Goal: Use online tool/utility: Utilize a website feature to perform a specific function

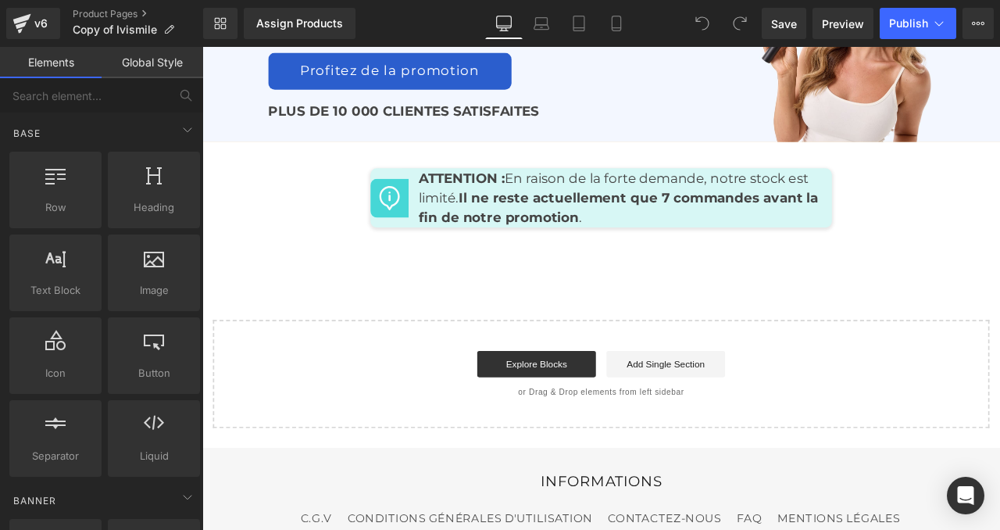
scroll to position [7595, 0]
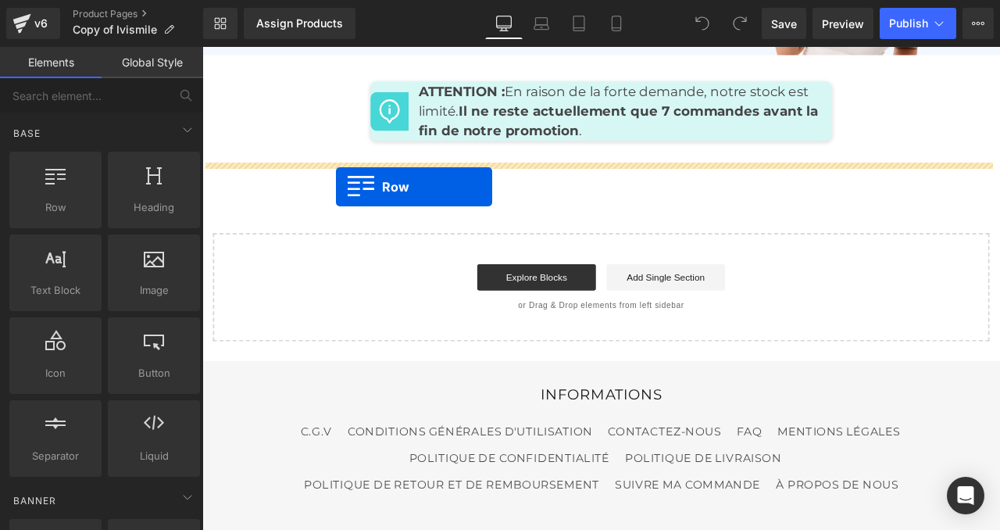
drag, startPoint x: 234, startPoint y: 223, endPoint x: 361, endPoint y: 212, distance: 127.0
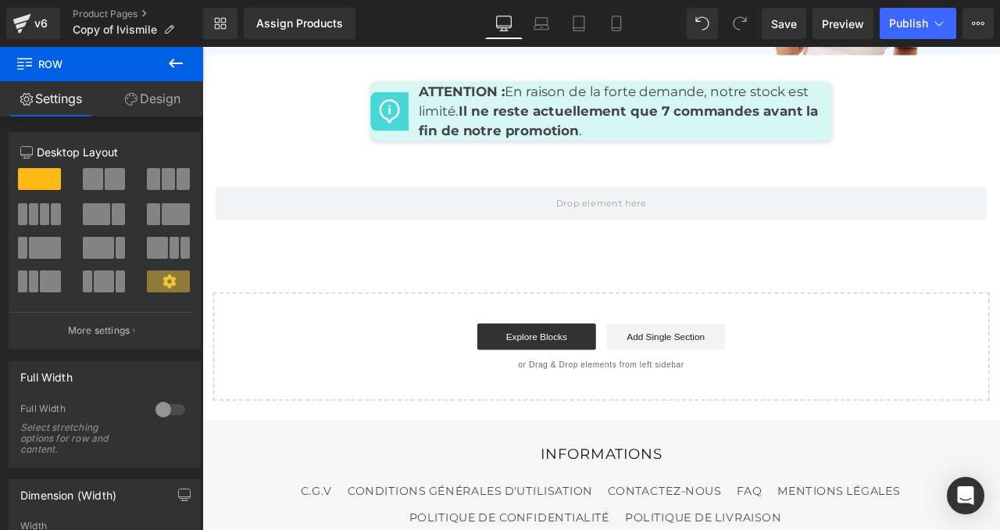
click at [187, 65] on button at bounding box center [175, 64] width 55 height 34
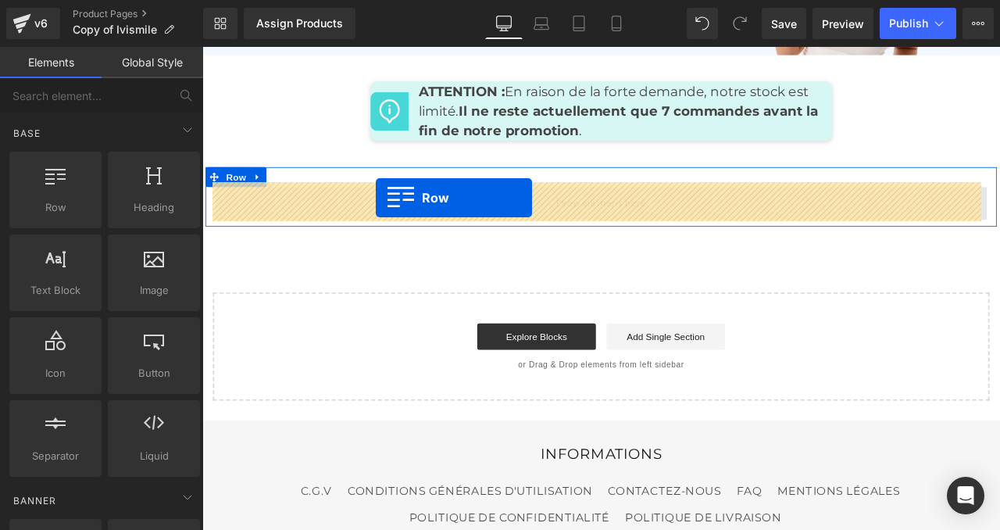
drag, startPoint x: 259, startPoint y: 232, endPoint x: 408, endPoint y: 226, distance: 149.3
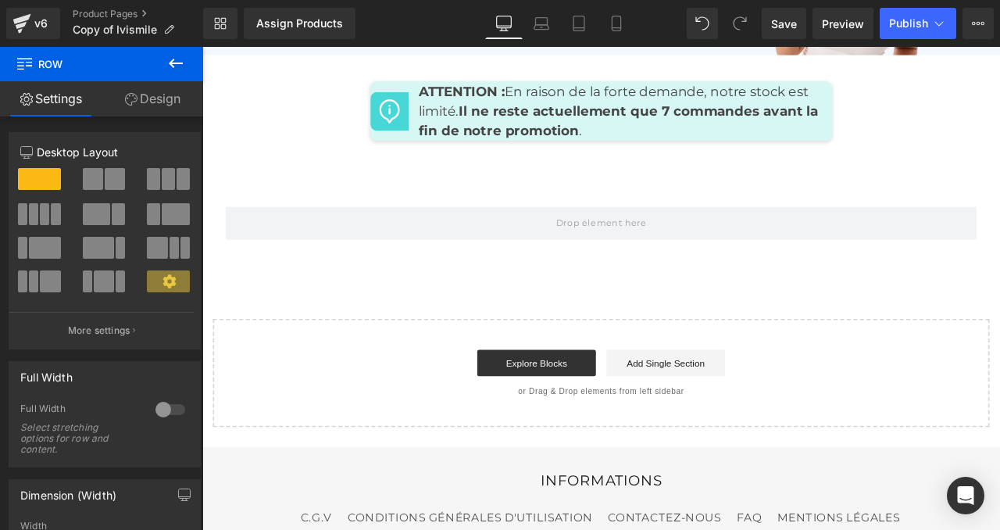
click at [183, 51] on button at bounding box center [175, 64] width 55 height 34
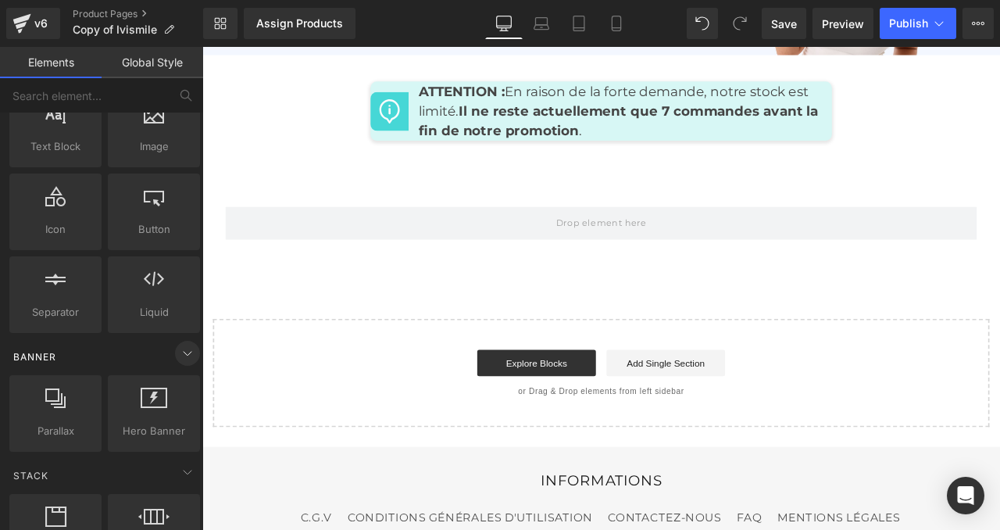
scroll to position [173, 0]
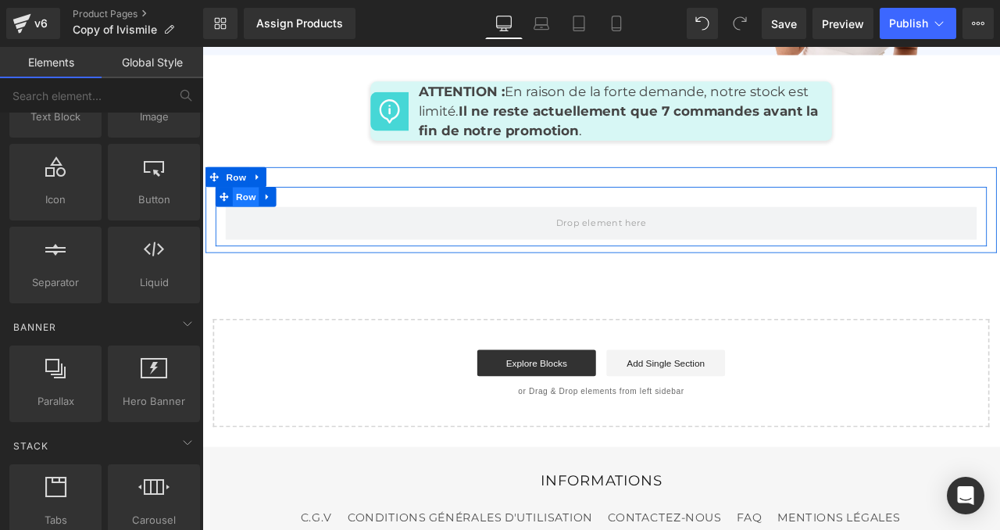
click at [245, 219] on span "Row" at bounding box center [253, 223] width 31 height 23
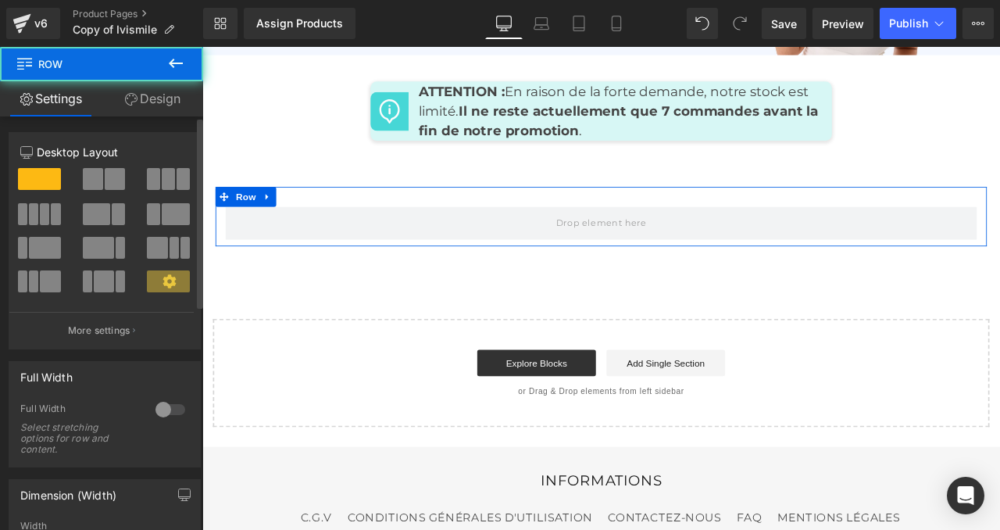
click at [100, 178] on button at bounding box center [105, 179] width 45 height 22
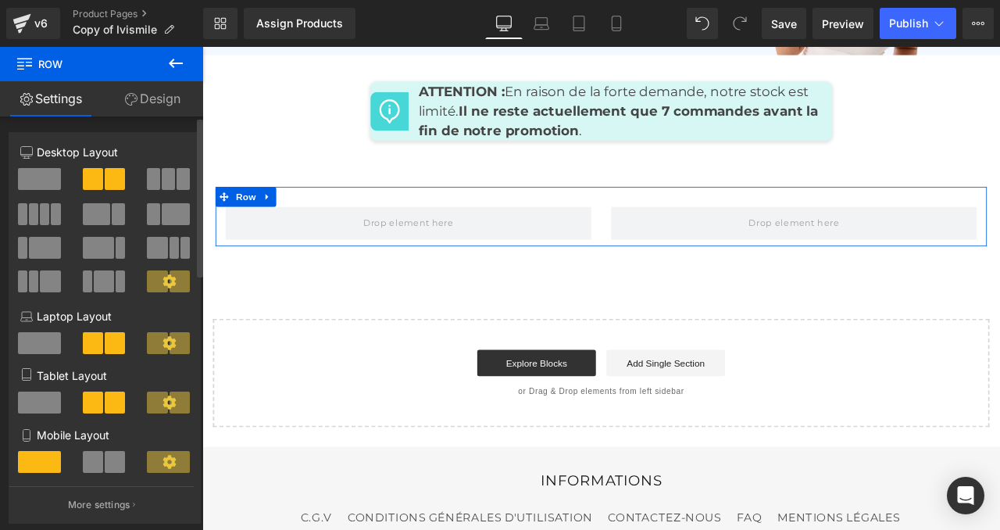
click at [162, 176] on span at bounding box center [168, 179] width 13 height 22
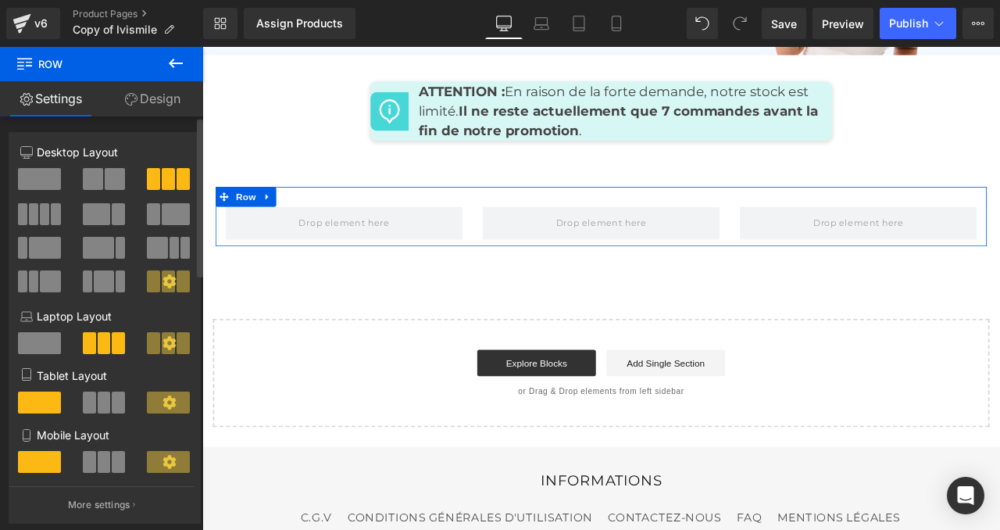
click at [40, 214] on span at bounding box center [44, 214] width 9 height 22
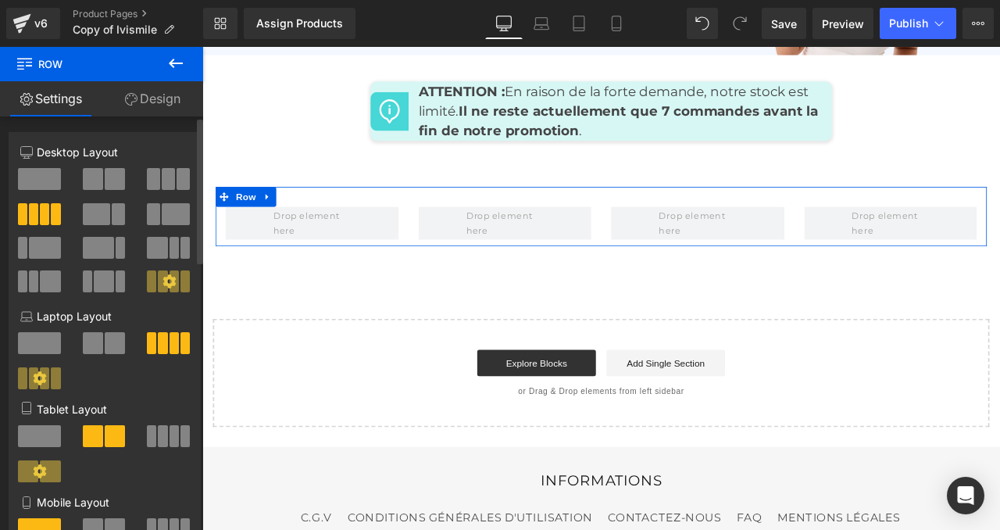
click at [112, 213] on span at bounding box center [118, 214] width 13 height 22
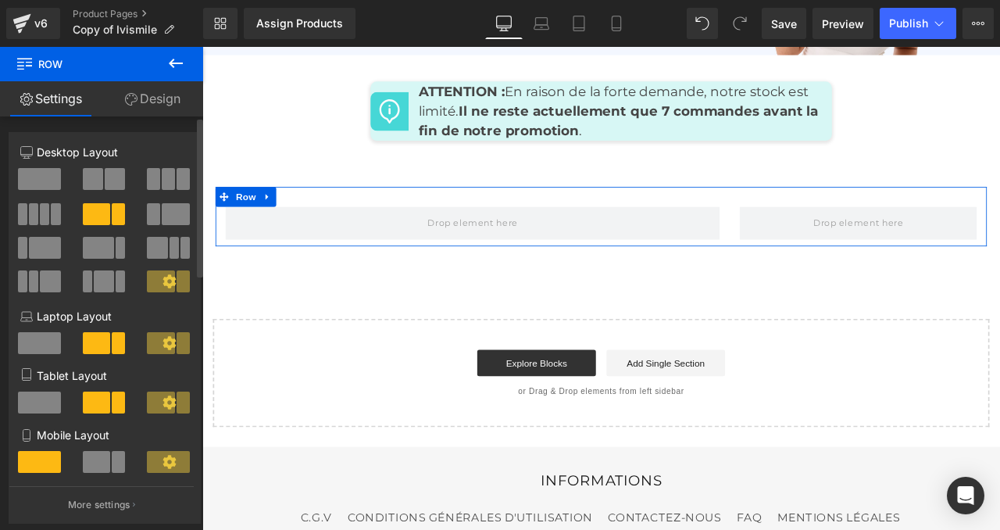
click at [166, 209] on span at bounding box center [176, 214] width 28 height 22
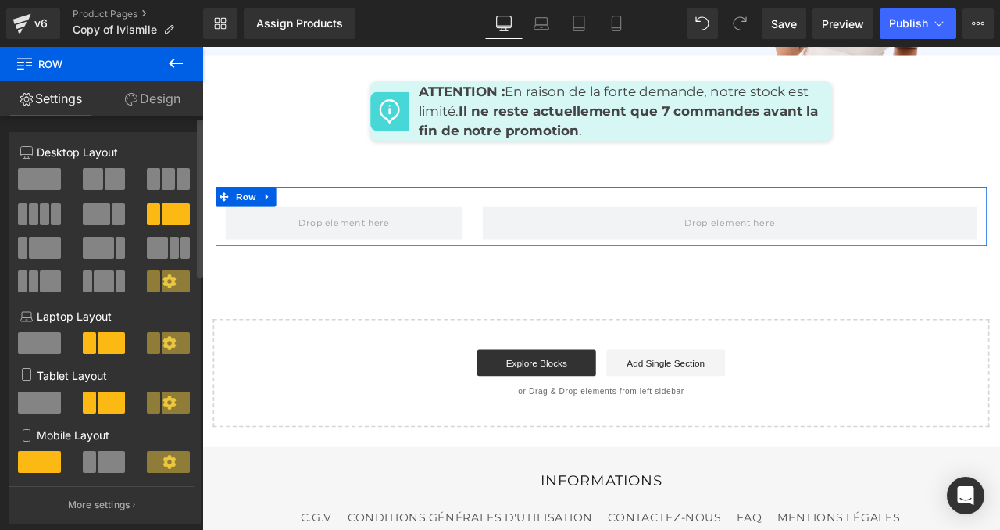
click at [162, 177] on span at bounding box center [168, 179] width 13 height 22
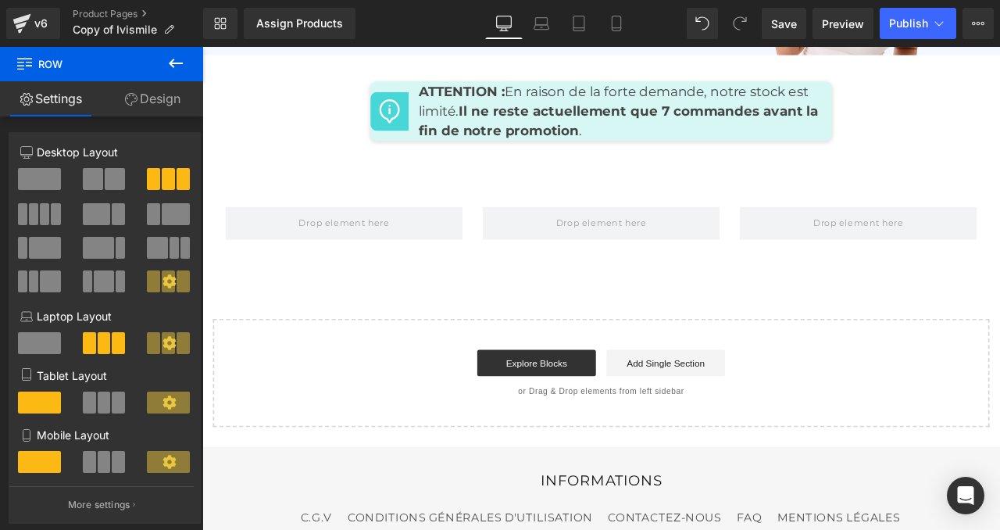
click at [185, 69] on button at bounding box center [175, 64] width 55 height 34
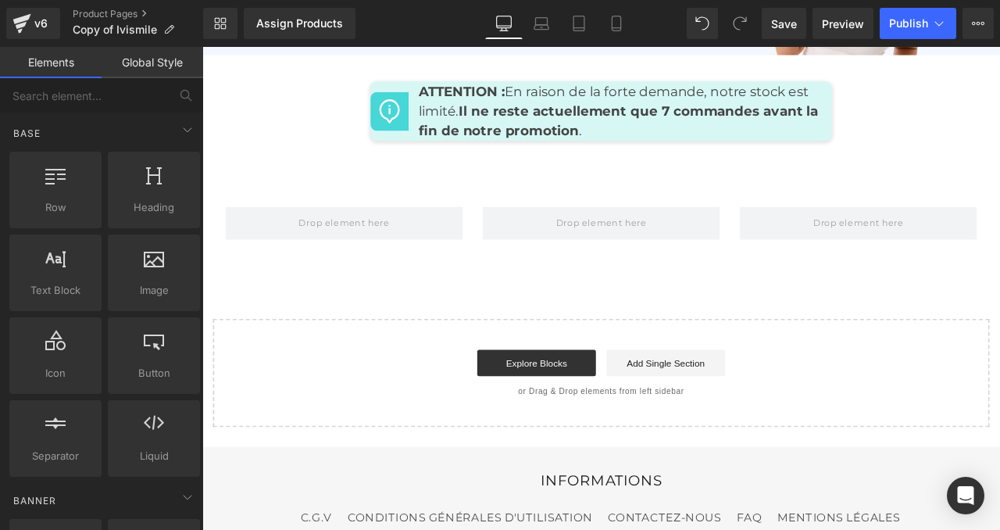
scroll to position [0, 0]
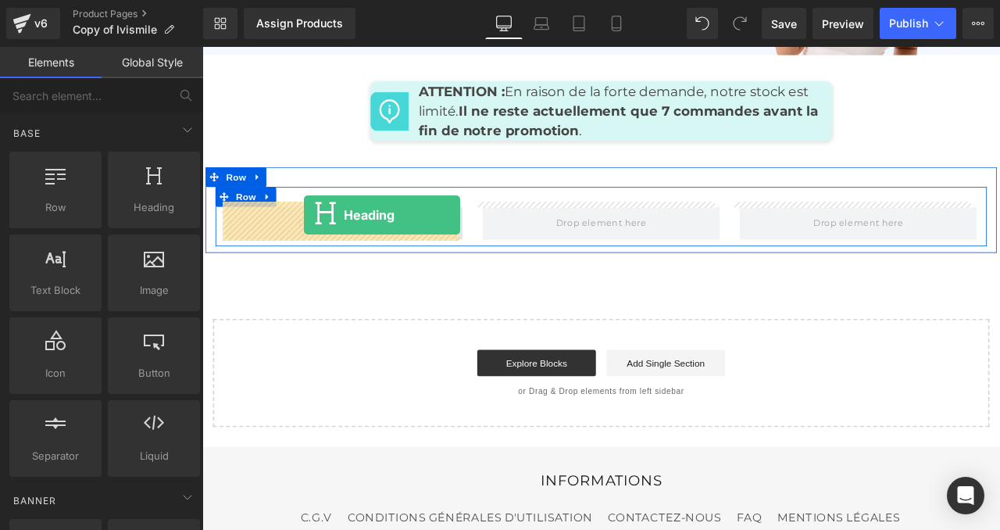
drag, startPoint x: 361, startPoint y: 241, endPoint x: 323, endPoint y: 246, distance: 38.7
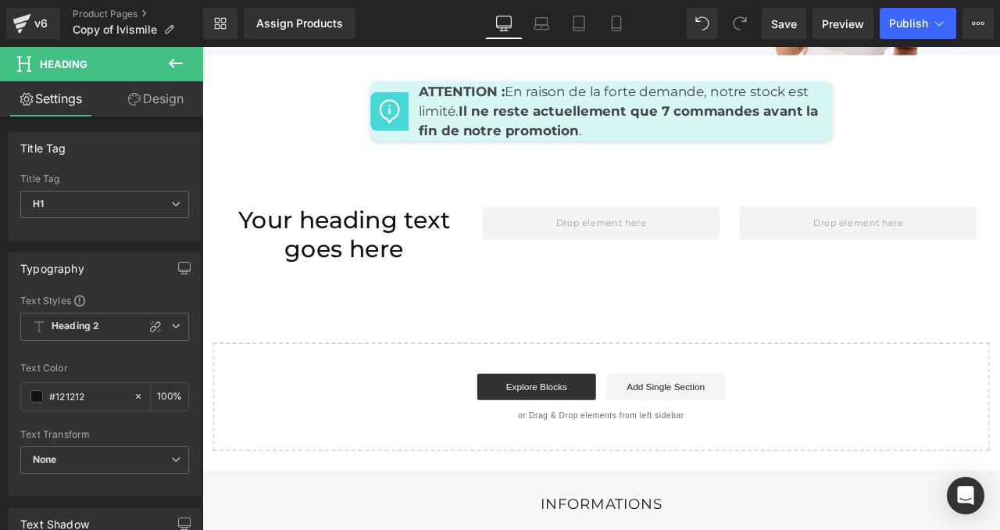
click at [185, 63] on button at bounding box center [175, 64] width 55 height 34
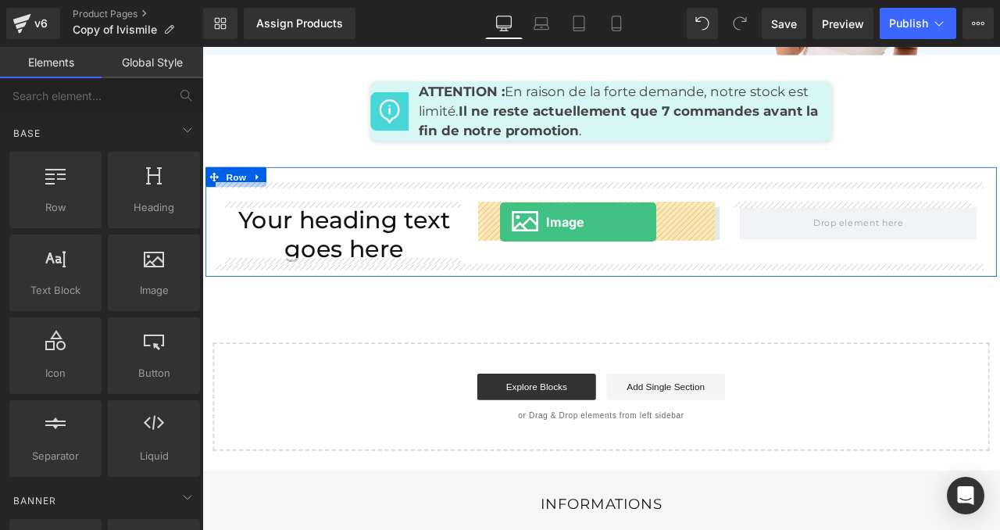
drag, startPoint x: 353, startPoint y: 328, endPoint x: 555, endPoint y: 255, distance: 214.5
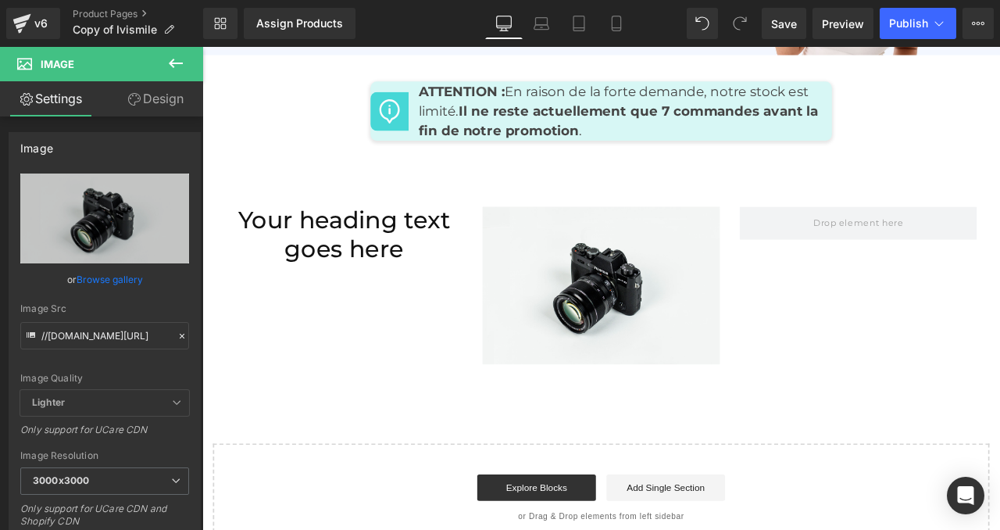
click at [184, 65] on icon at bounding box center [175, 63] width 19 height 19
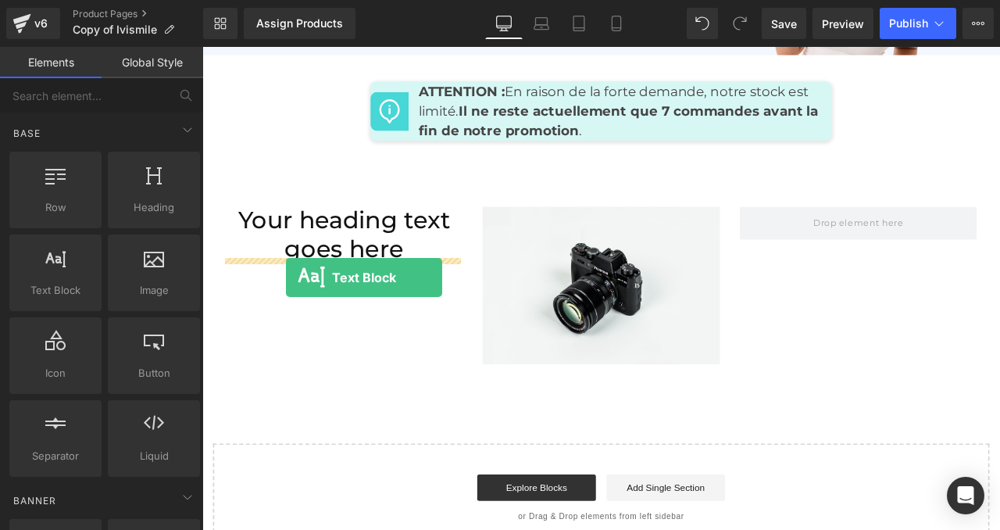
drag, startPoint x: 263, startPoint y: 326, endPoint x: 302, endPoint y: 319, distance: 38.8
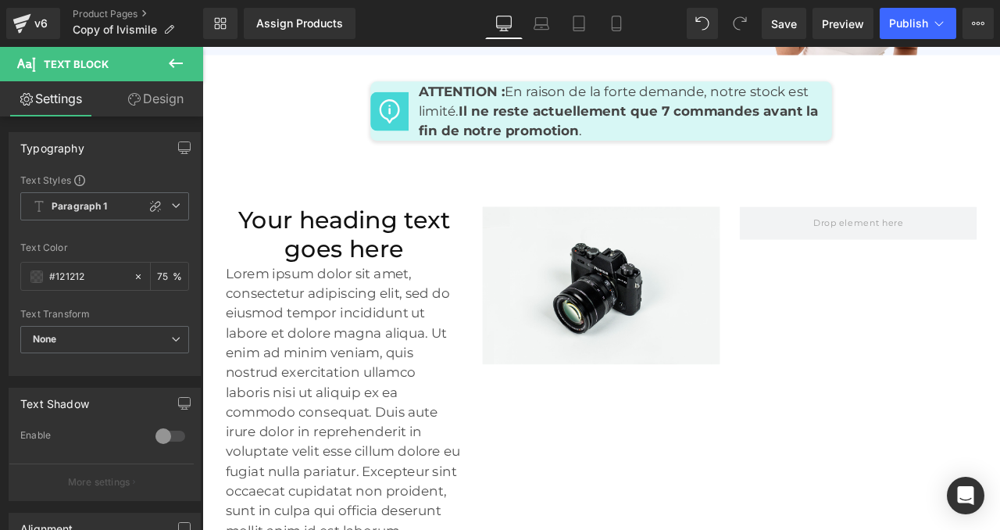
click at [179, 69] on icon at bounding box center [175, 63] width 19 height 19
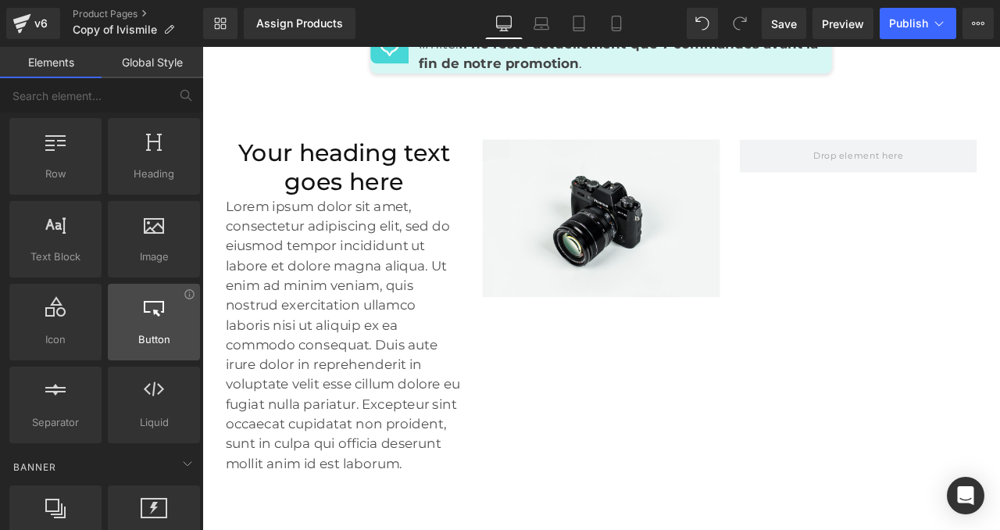
scroll to position [7684, 0]
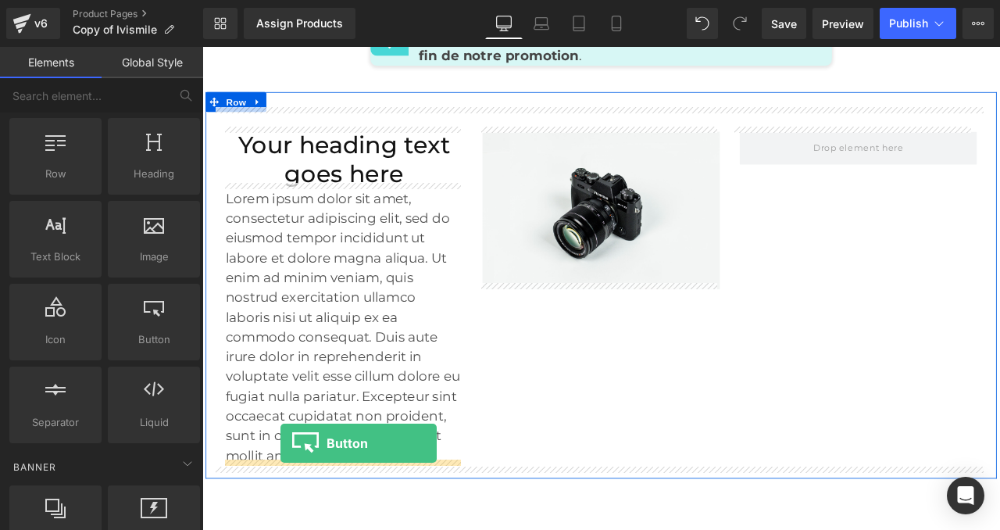
drag, startPoint x: 351, startPoint y: 369, endPoint x: 294, endPoint y: 516, distance: 158.0
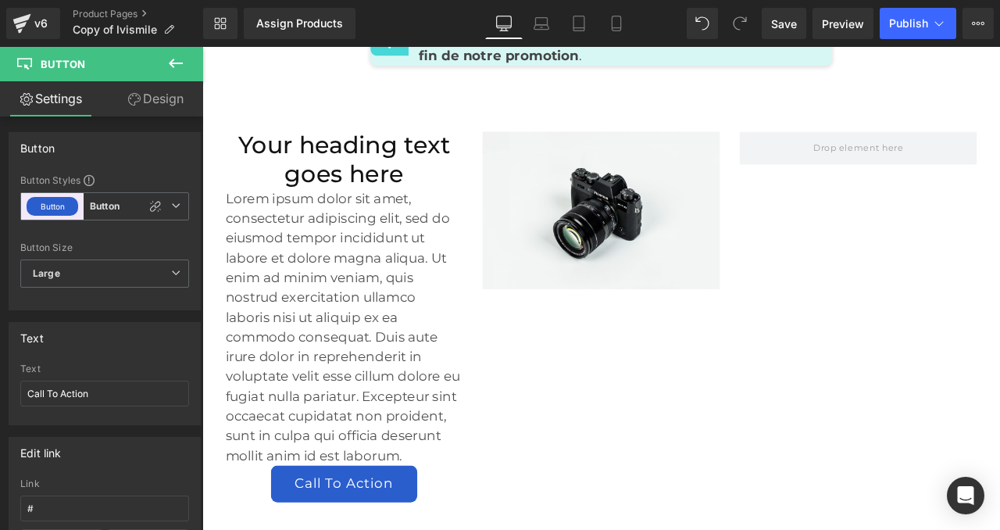
click at [179, 63] on icon at bounding box center [176, 63] width 14 height 9
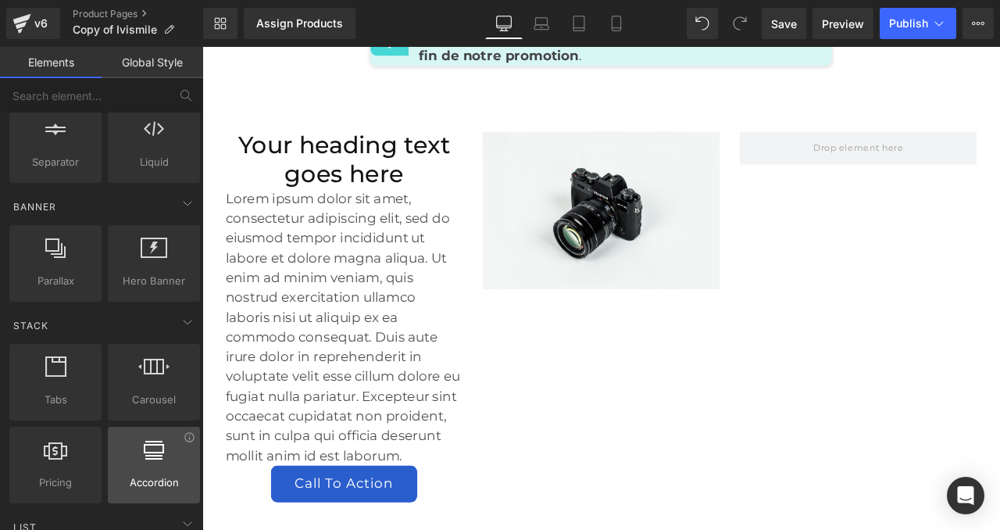
scroll to position [294, 0]
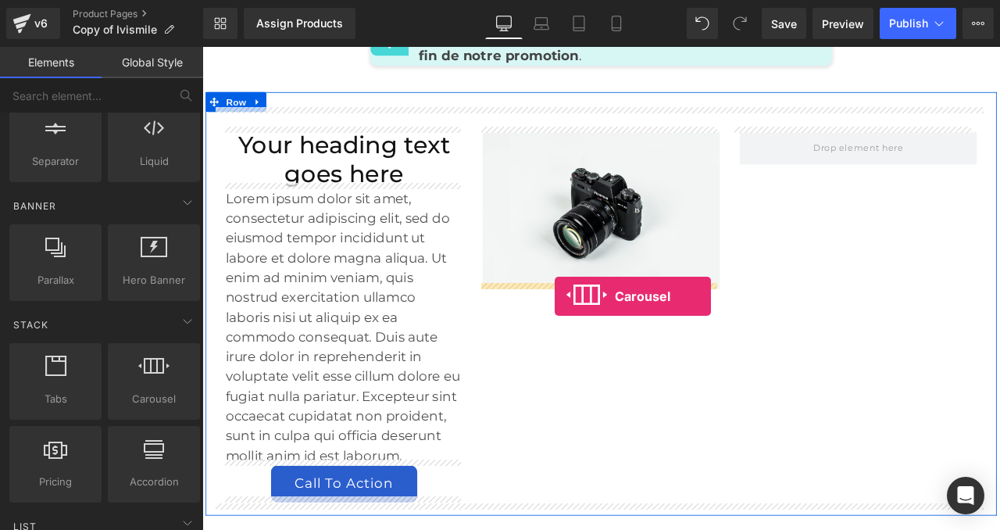
drag, startPoint x: 343, startPoint y: 427, endPoint x: 619, endPoint y: 342, distance: 289.3
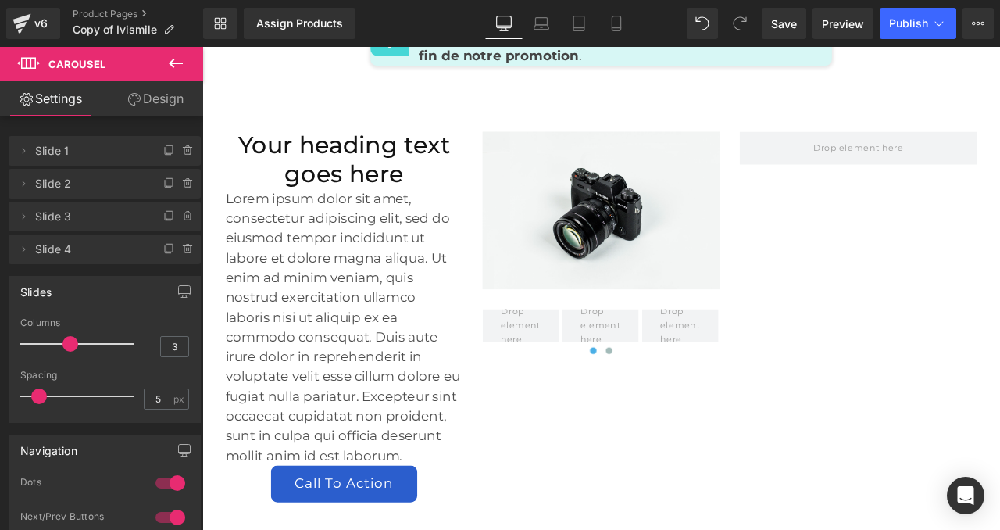
click at [175, 61] on icon at bounding box center [175, 63] width 19 height 19
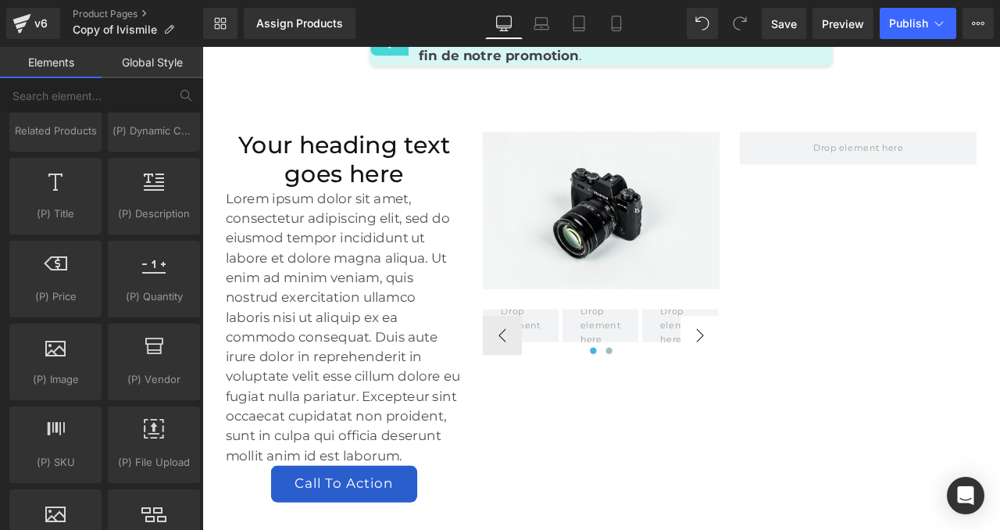
scroll to position [1488, 0]
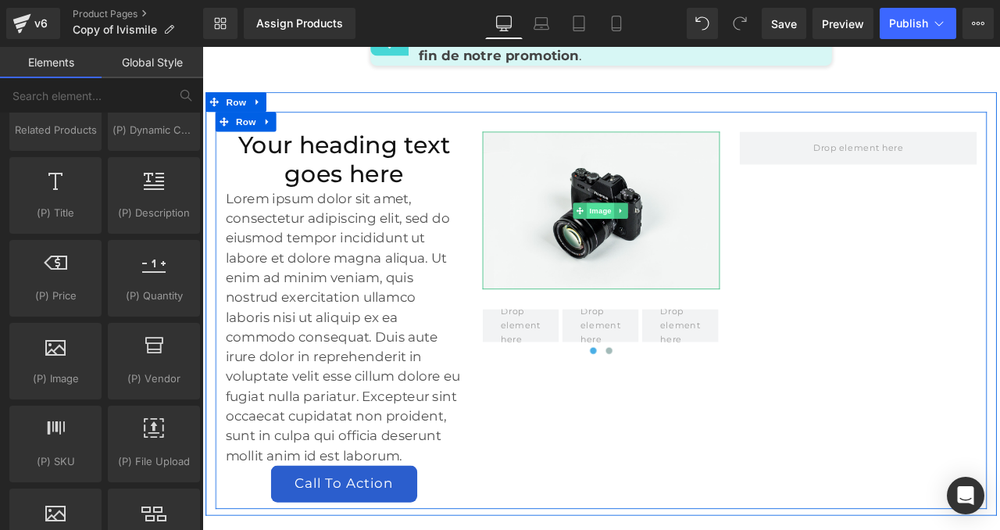
click at [669, 231] on span "Image" at bounding box center [674, 240] width 33 height 19
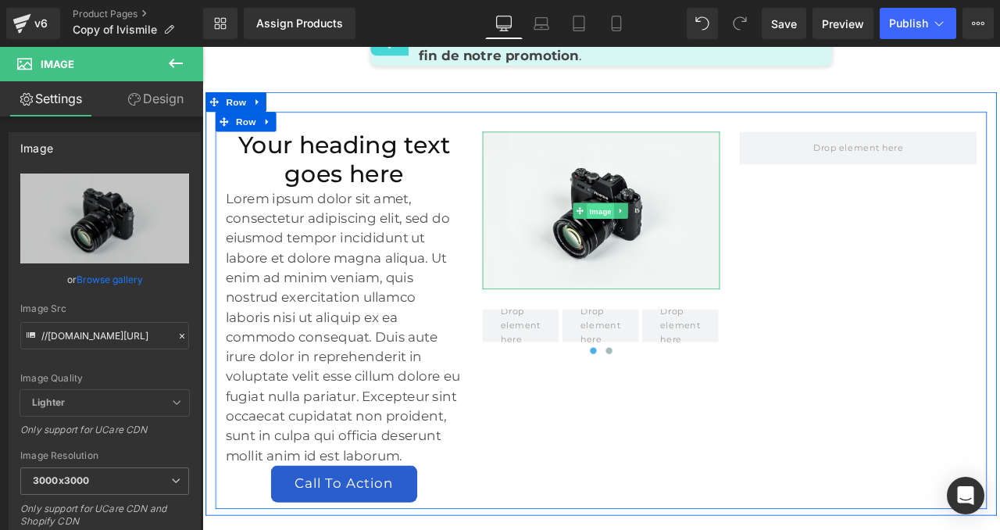
click at [658, 235] on span "Image" at bounding box center [674, 240] width 33 height 19
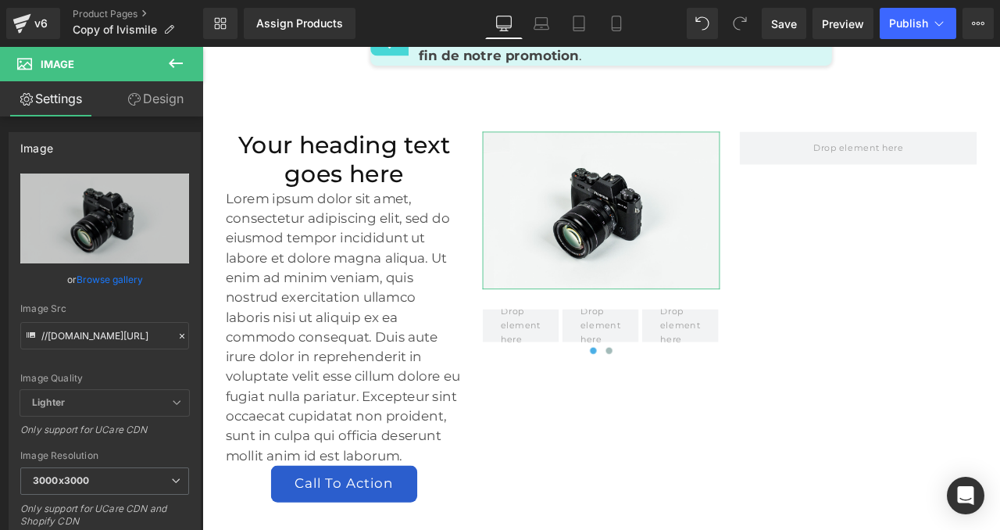
click at [163, 103] on link "Design" at bounding box center [156, 98] width 102 height 35
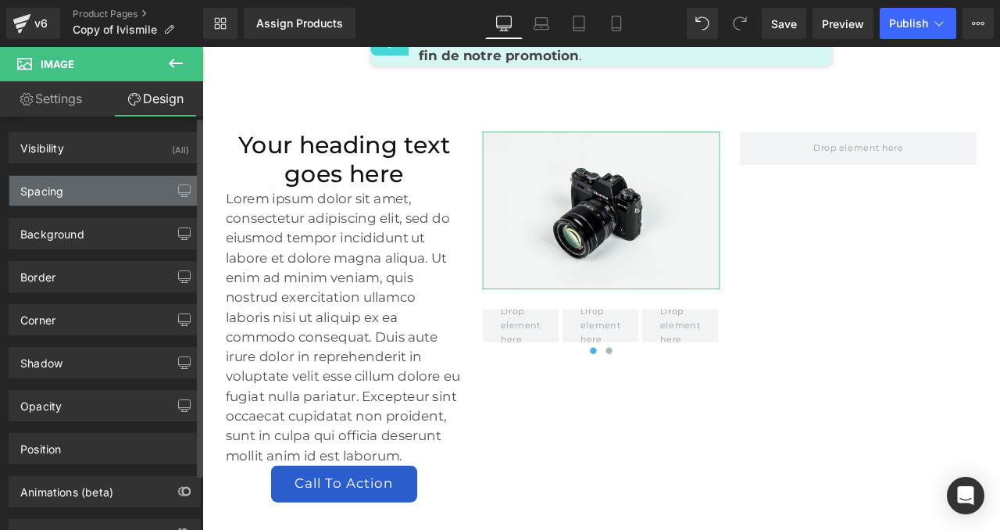
click at [48, 191] on div "Spacing" at bounding box center [41, 187] width 43 height 22
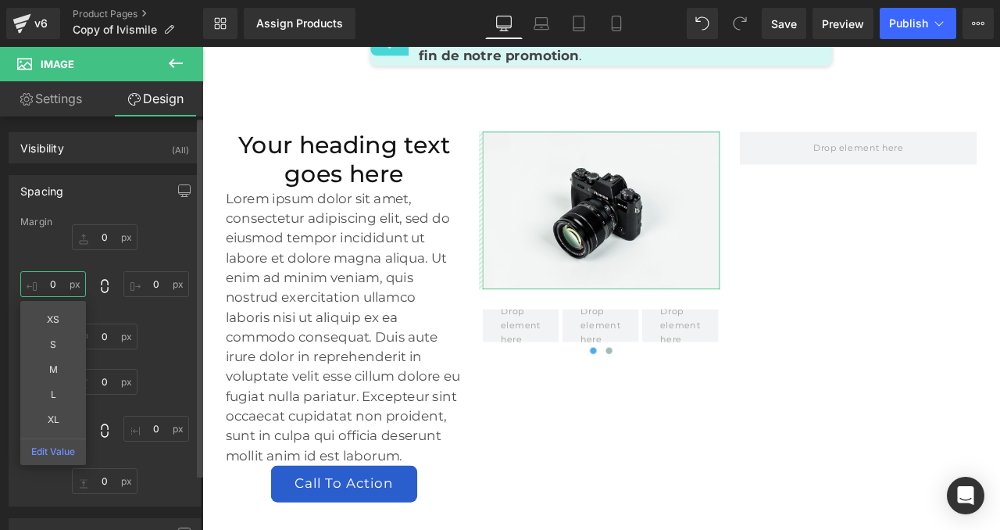
click at [56, 280] on input "0" at bounding box center [53, 284] width 66 height 26
click at [57, 284] on input "10" at bounding box center [53, 284] width 66 height 26
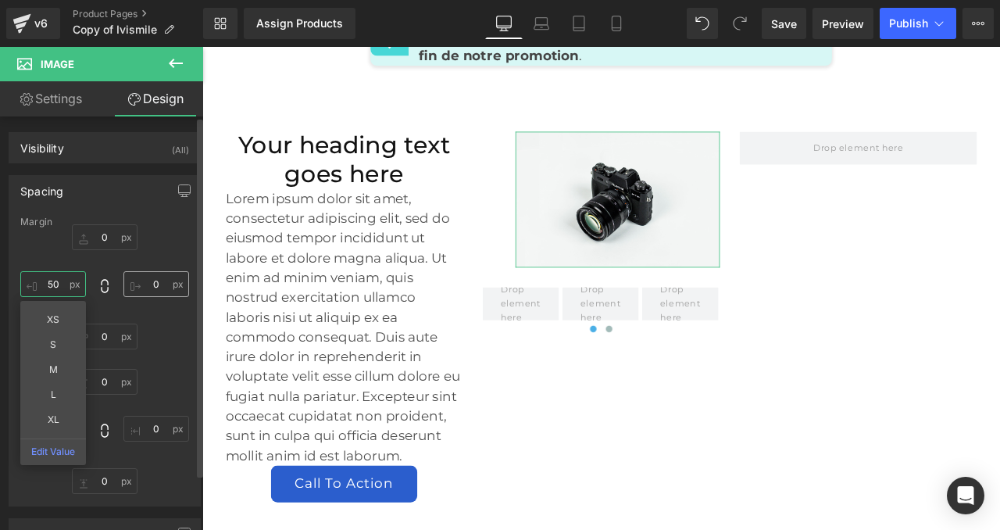
type input "50"
click at [145, 278] on input "0" at bounding box center [156, 284] width 66 height 26
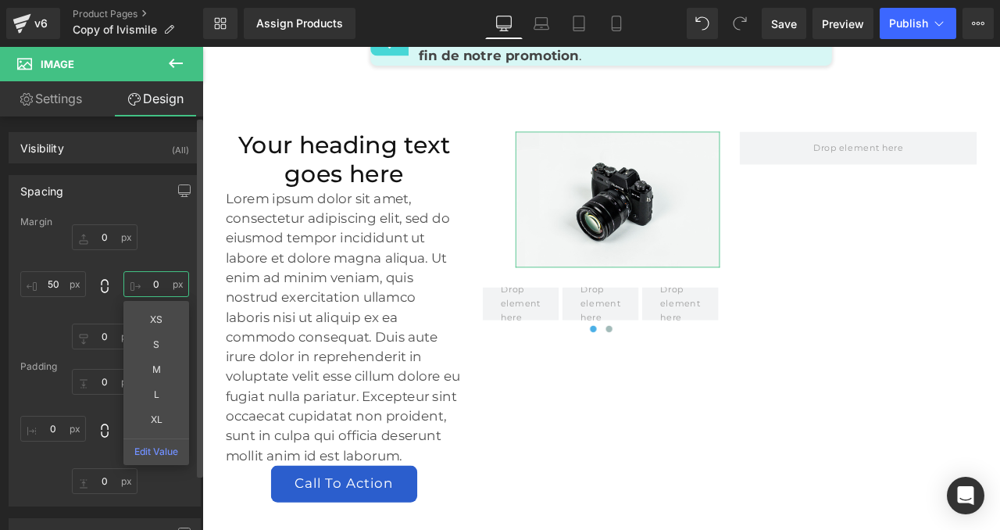
click at [145, 278] on input "0" at bounding box center [156, 284] width 66 height 26
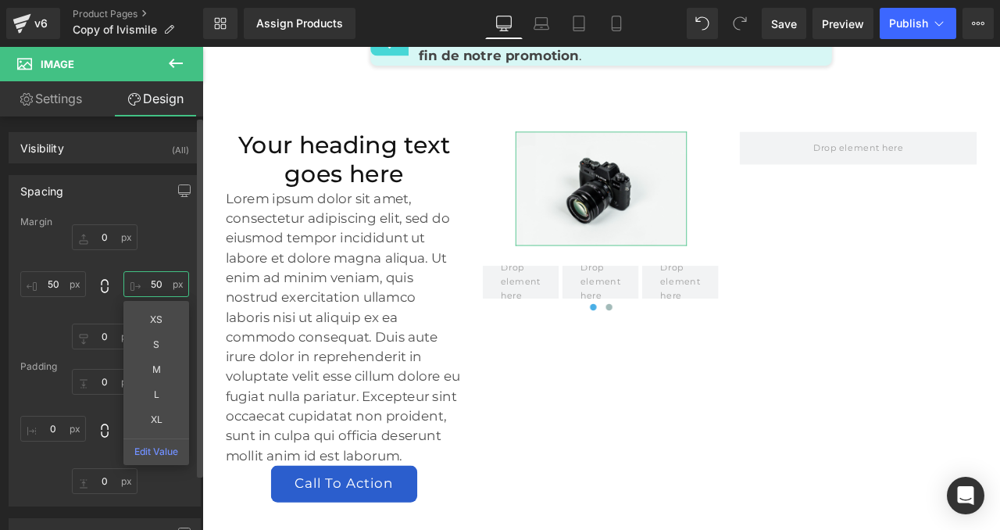
type input "50"
click at [158, 226] on div "Margin 0 50 XS S M L XL Edit Value 0 50 [GEOGRAPHIC_DATA] 0 0 0 0" at bounding box center [104, 360] width 191 height 289
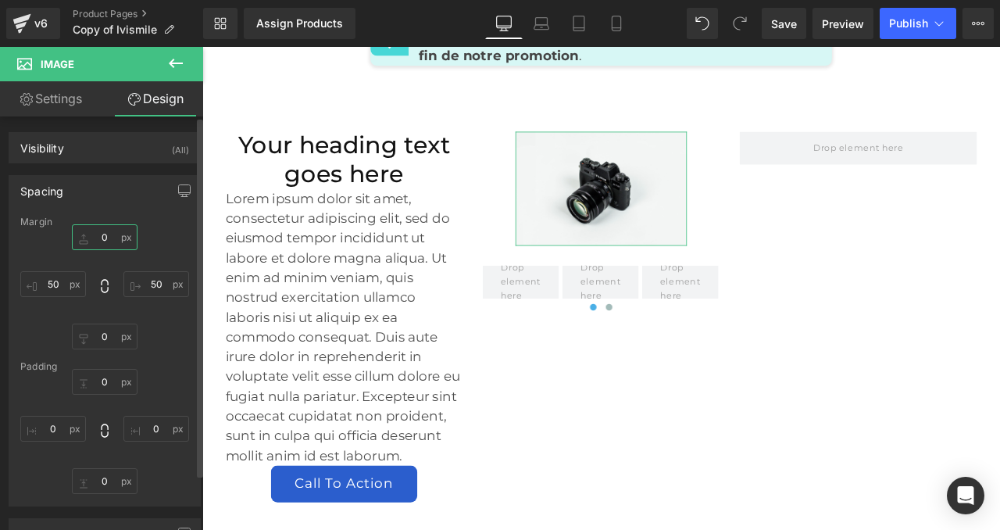
click at [100, 233] on input "0" at bounding box center [105, 237] width 66 height 26
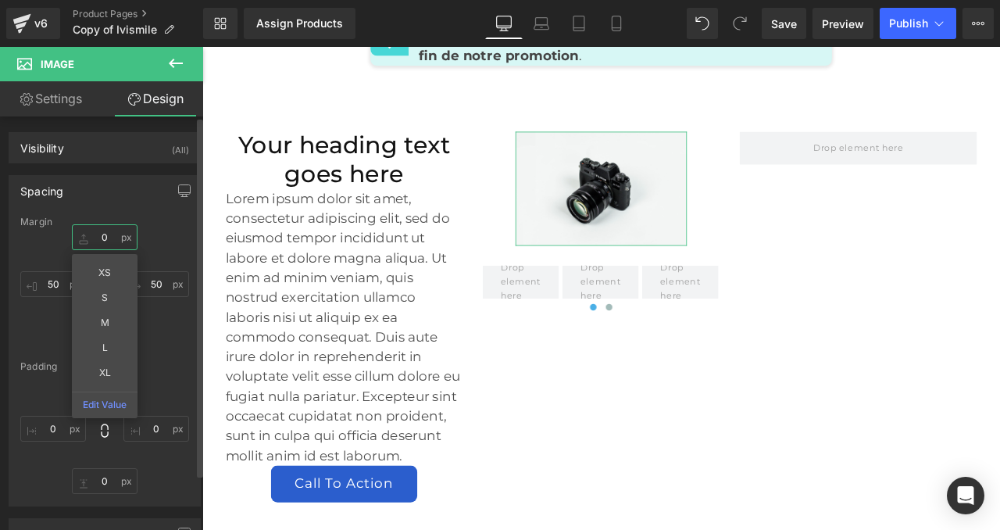
click at [100, 233] on input "0" at bounding box center [105, 237] width 66 height 26
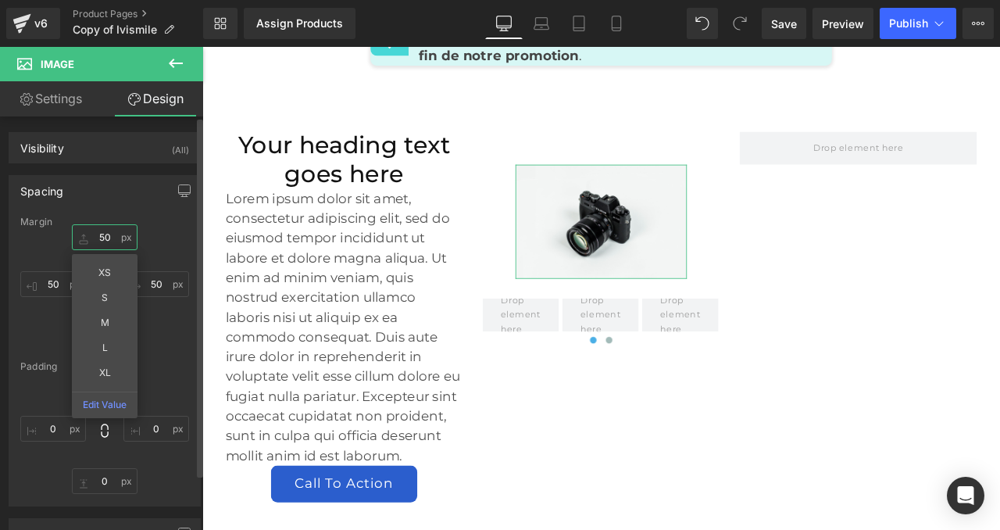
type input "50"
click at [168, 237] on div "50 XS S M L XL Edit Value 50 0 50" at bounding box center [104, 286] width 169 height 125
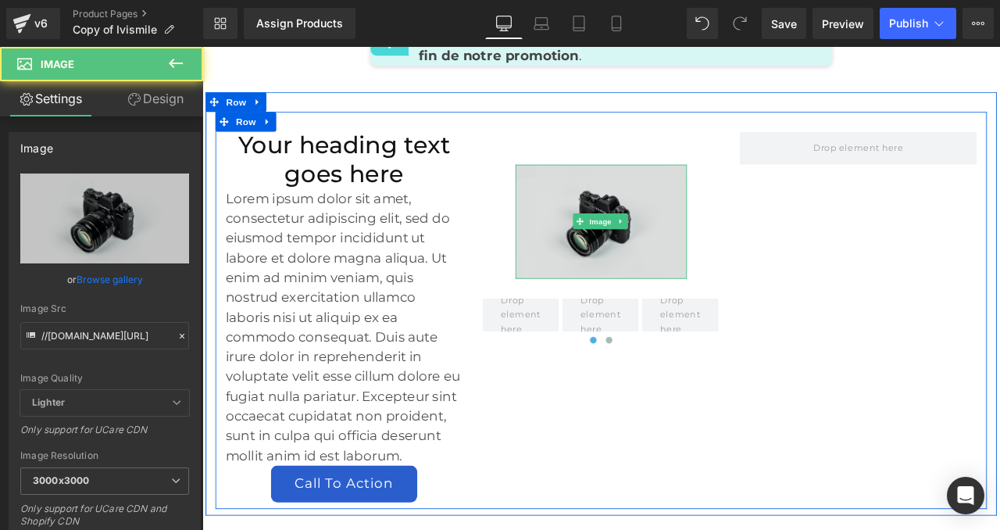
click at [634, 239] on img at bounding box center [674, 253] width 203 height 134
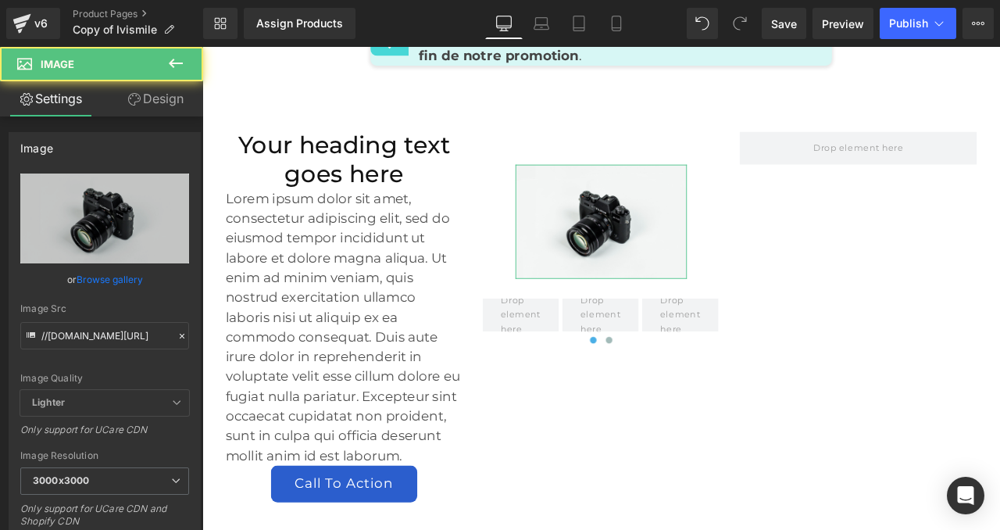
click at [145, 100] on link "Design" at bounding box center [156, 98] width 102 height 35
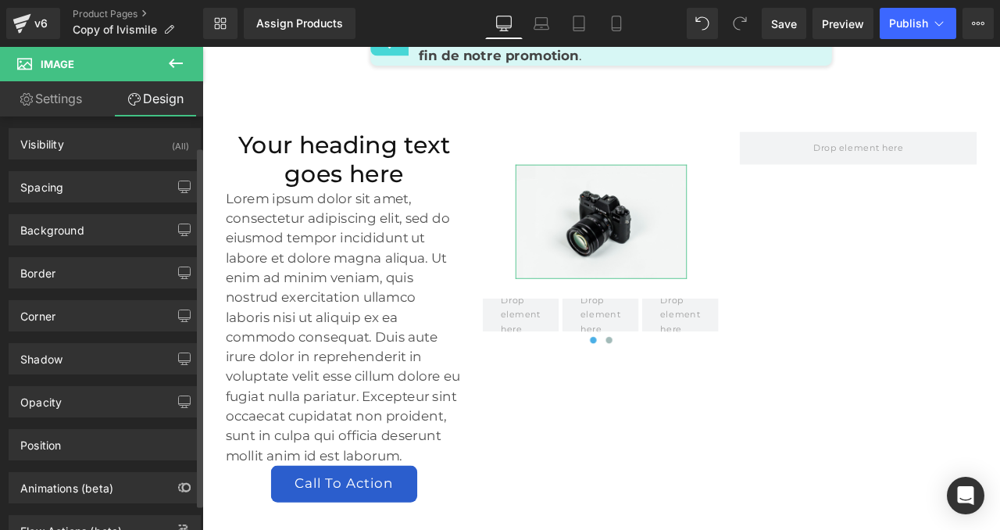
scroll to position [0, 0]
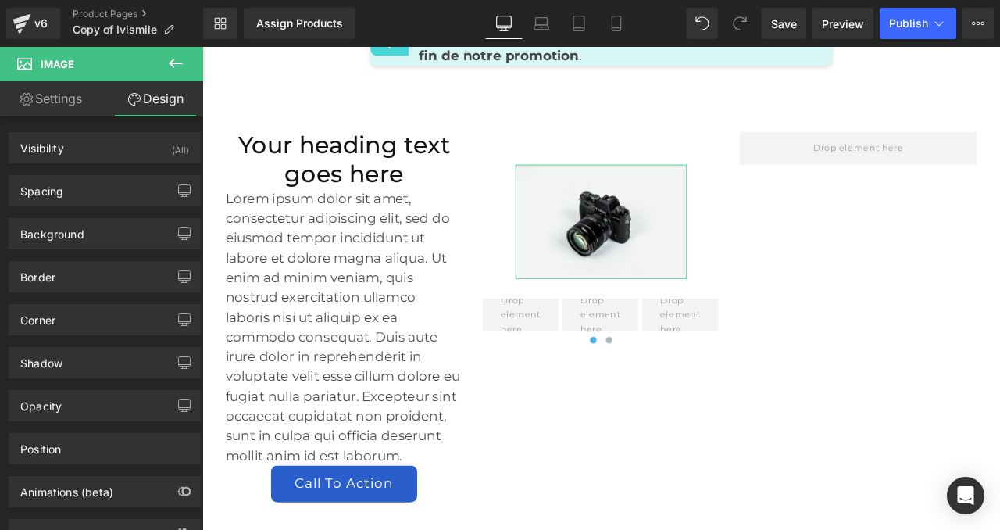
click at [46, 94] on link "Settings" at bounding box center [51, 98] width 102 height 35
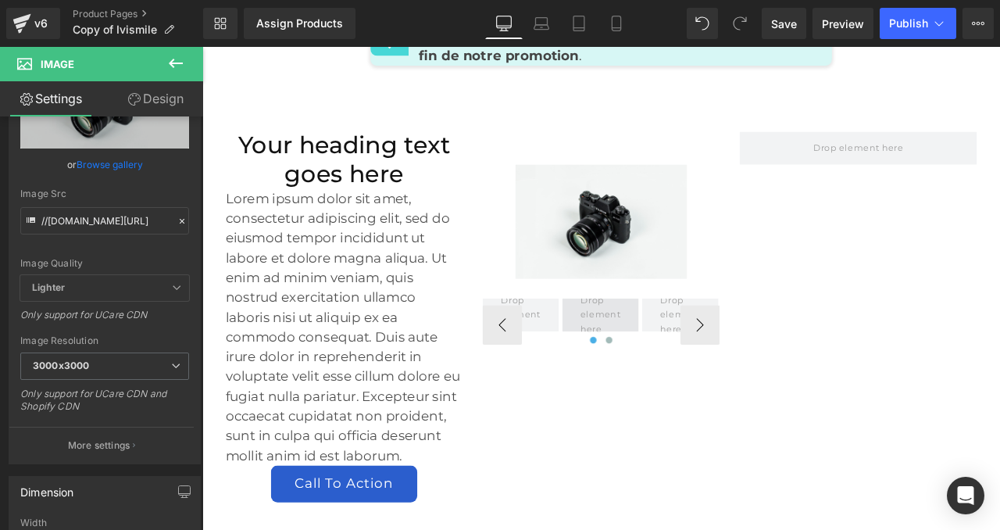
scroll to position [88, 0]
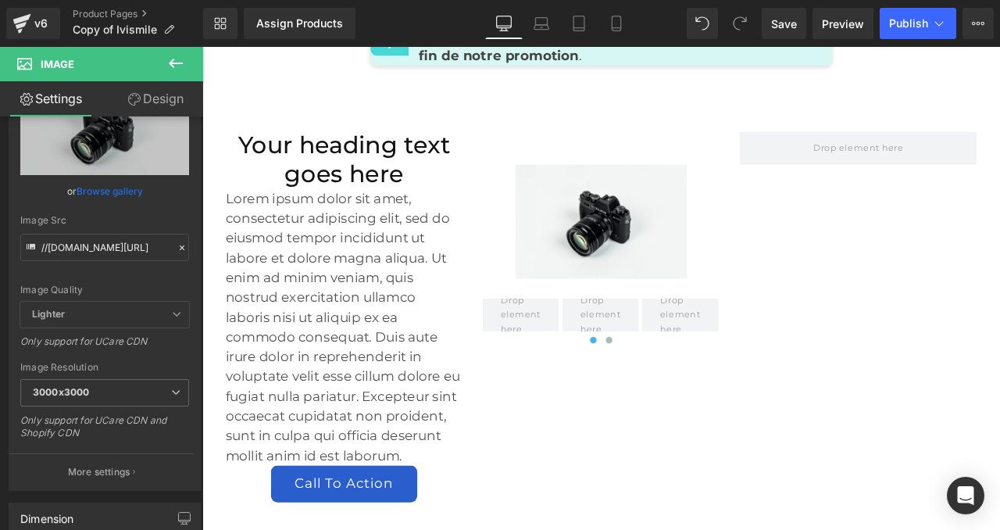
click at [177, 62] on icon at bounding box center [176, 63] width 14 height 9
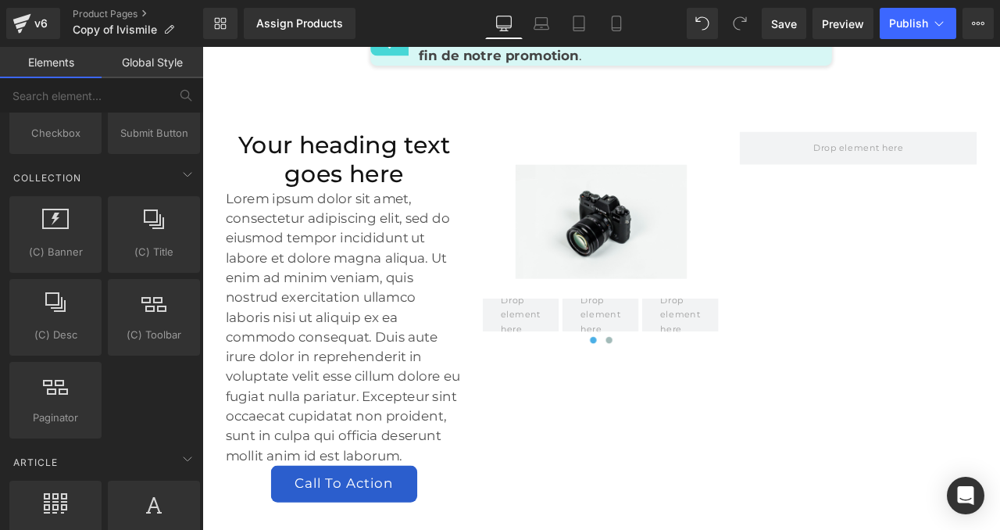
scroll to position [2661, 0]
